Goal: Navigation & Orientation: Find specific page/section

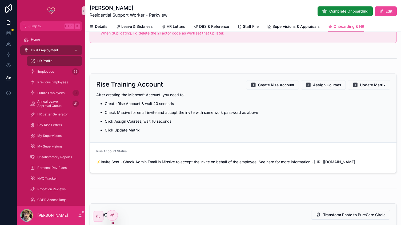
scroll to position [59, 0]
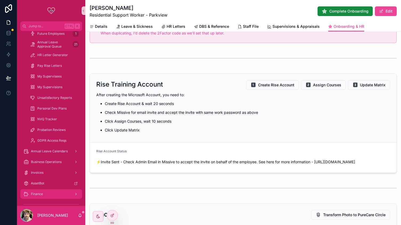
click at [51, 191] on div "Finance" at bounding box center [50, 193] width 55 height 9
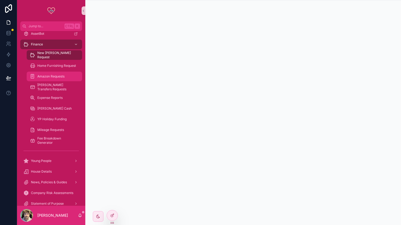
click at [52, 80] on div "Amazon Requests" at bounding box center [54, 76] width 49 height 9
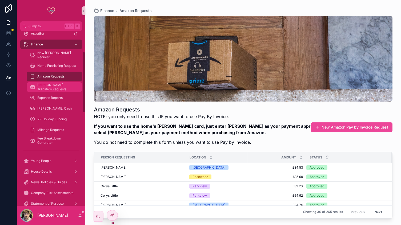
click at [42, 91] on link "[PERSON_NAME] Transfers Requests" at bounding box center [54, 87] width 55 height 10
